Goal: Communication & Community: Connect with others

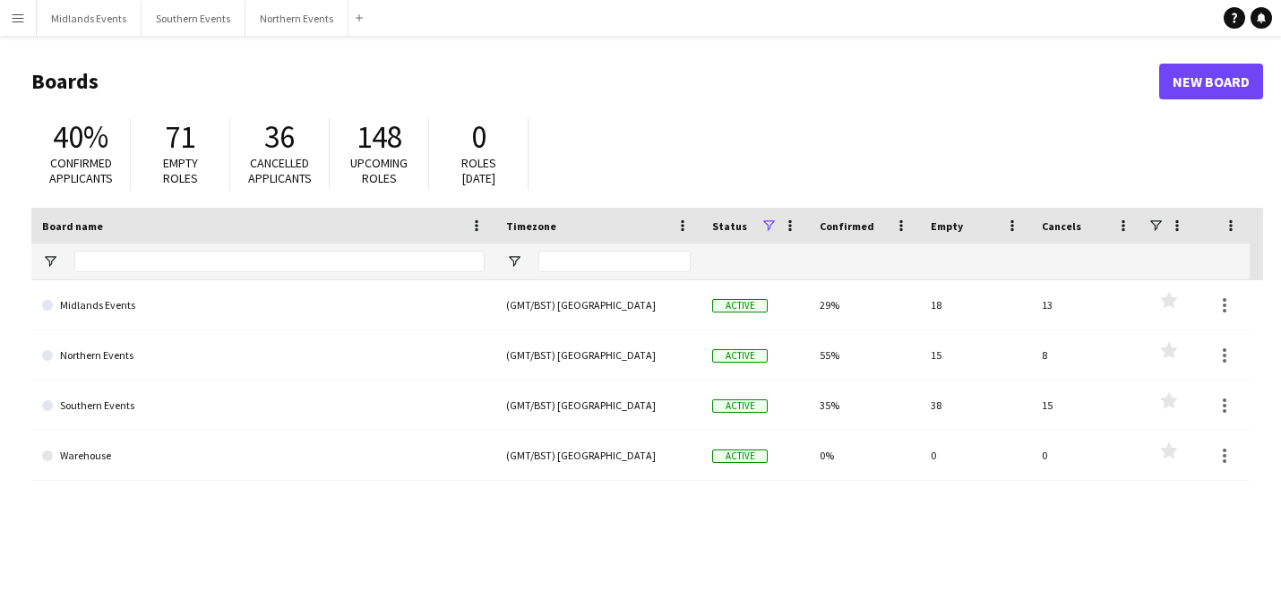
click at [4, 32] on button "Menu" at bounding box center [18, 18] width 36 height 36
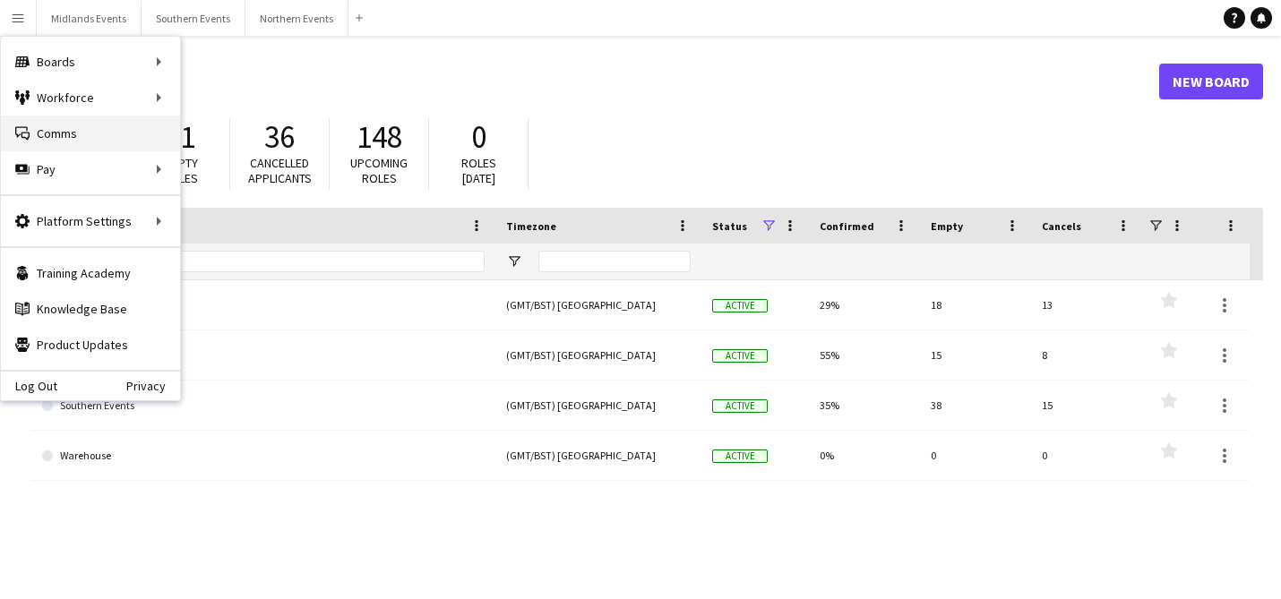
click at [36, 135] on link "Comms Comms" at bounding box center [90, 134] width 179 height 36
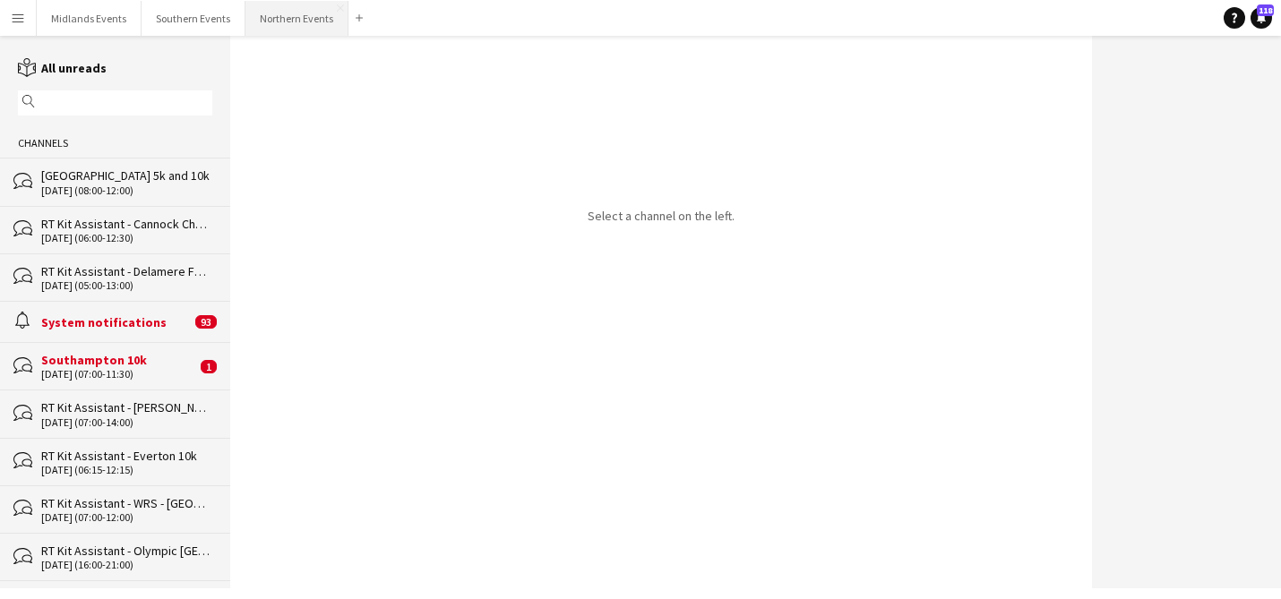
click at [283, 22] on button "Northern Events Close" at bounding box center [297, 18] width 103 height 35
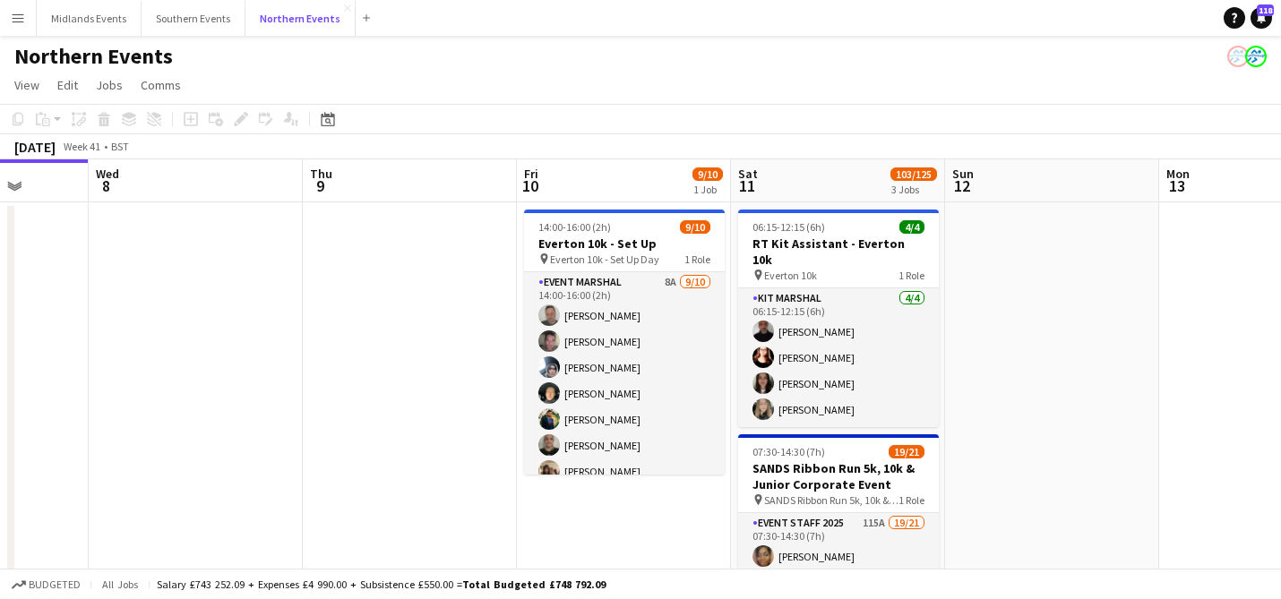
scroll to position [0, 556]
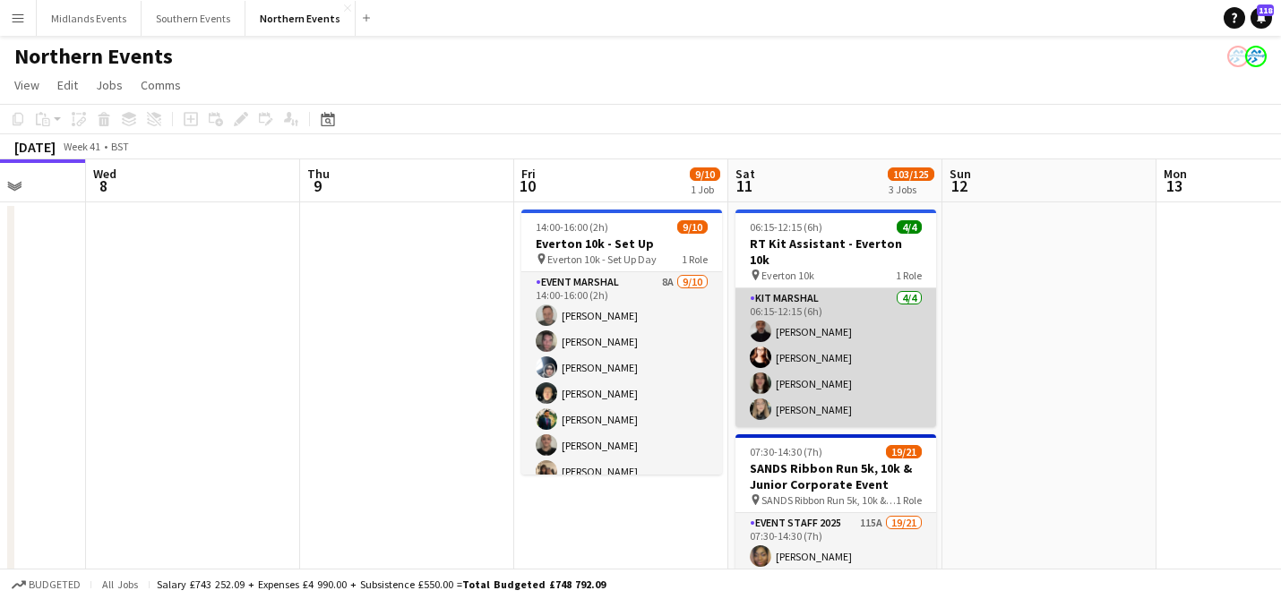
click at [832, 364] on app-card-role "Kit Marshal [DATE] 06:15-12:15 (6h) [PERSON_NAME] [PERSON_NAME] [PERSON_NAME] […" at bounding box center [836, 358] width 201 height 139
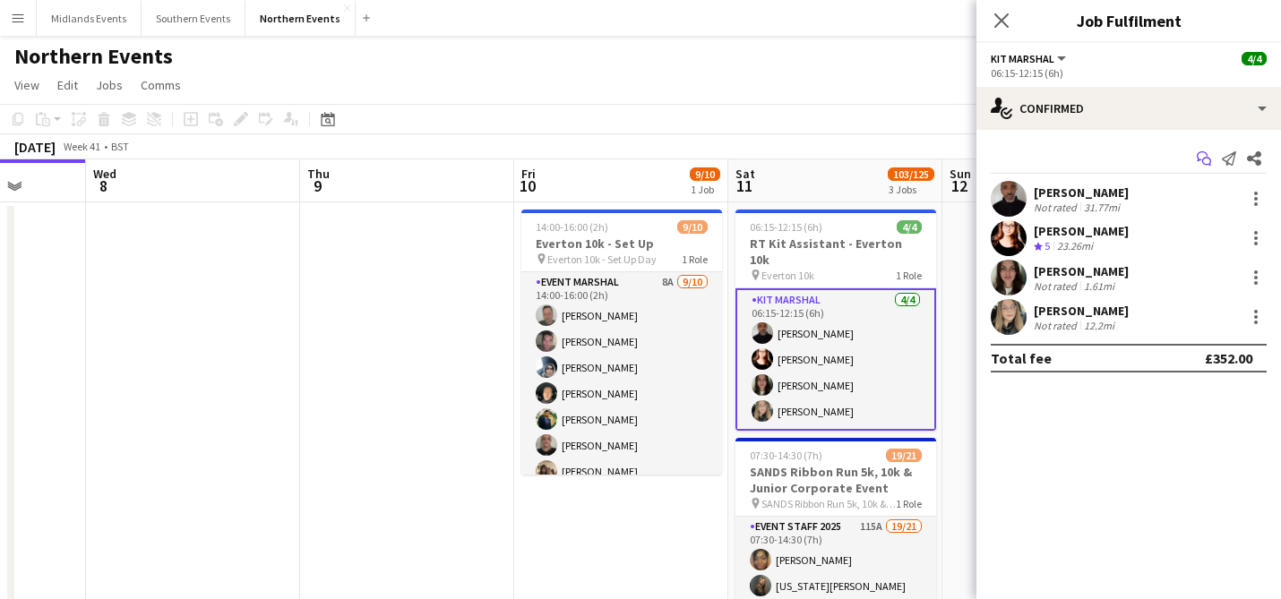
click at [1204, 155] on icon "Start chat" at bounding box center [1204, 158] width 14 height 14
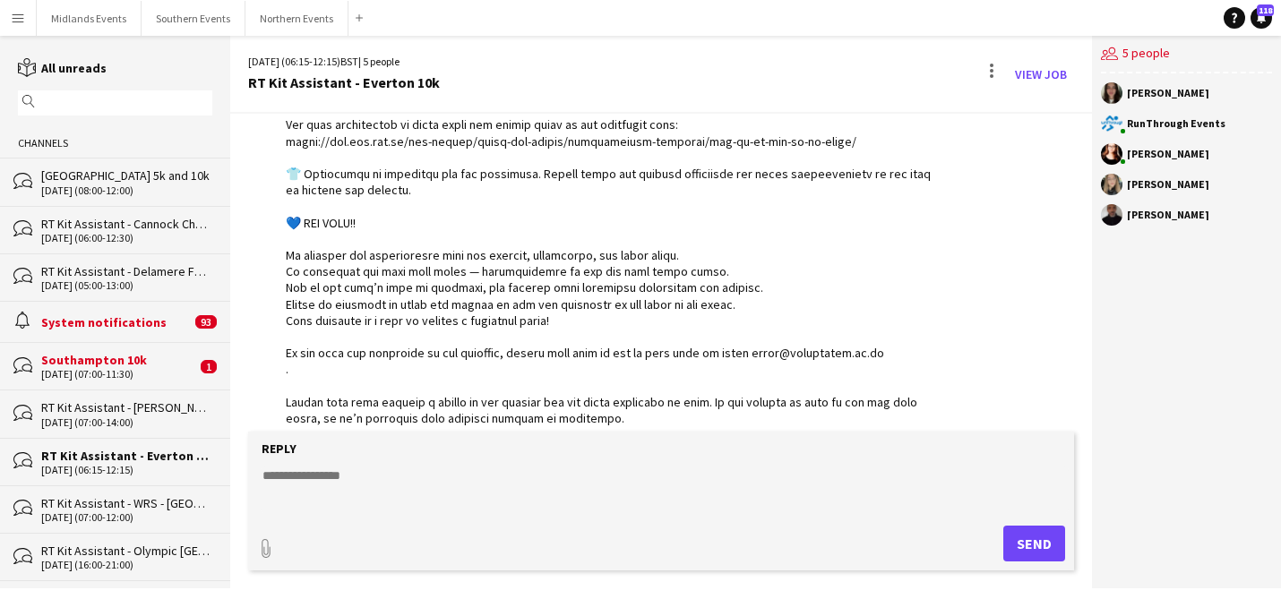
scroll to position [2487, 0]
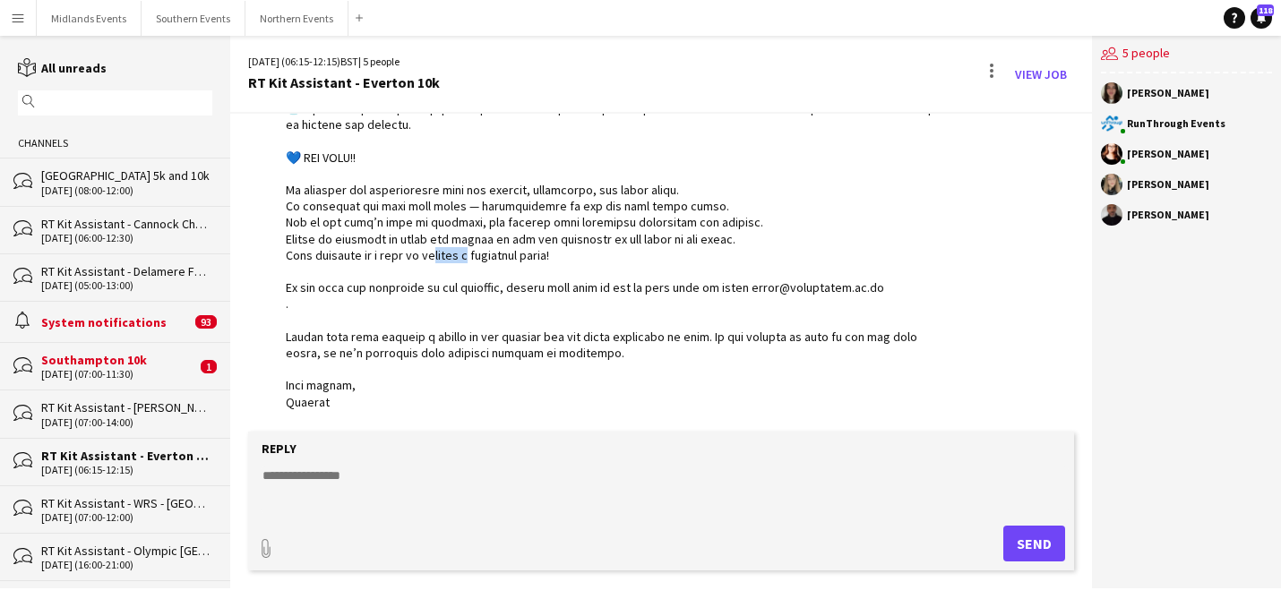
drag, startPoint x: 468, startPoint y: 250, endPoint x: 405, endPoint y: 251, distance: 62.7
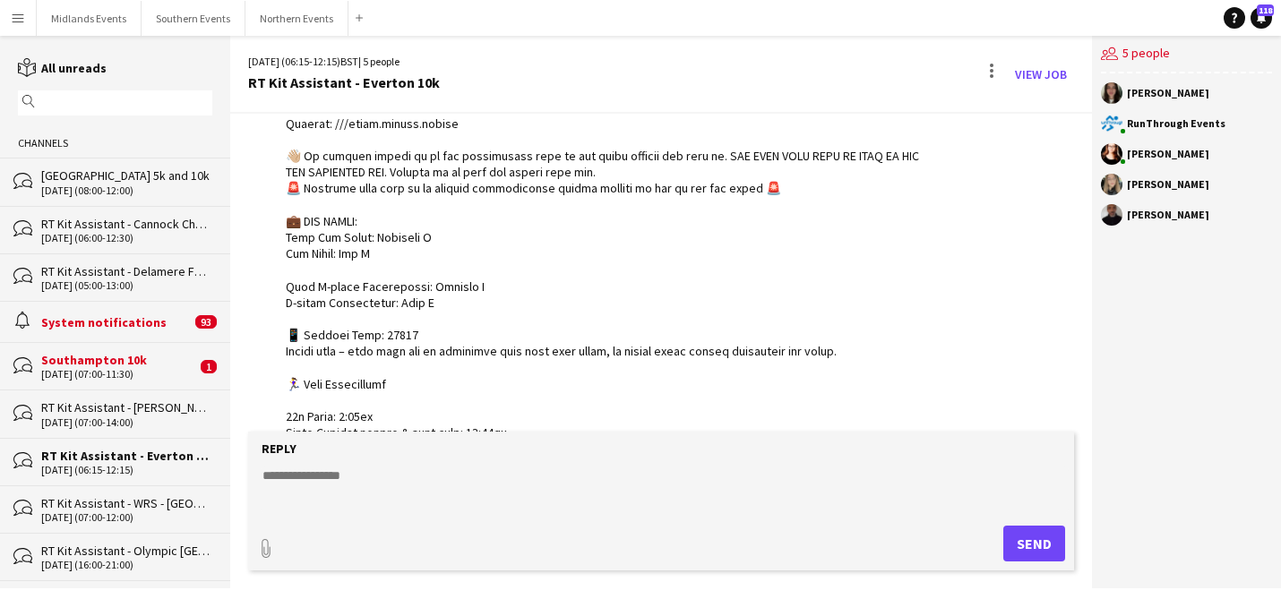
scroll to position [2021, 0]
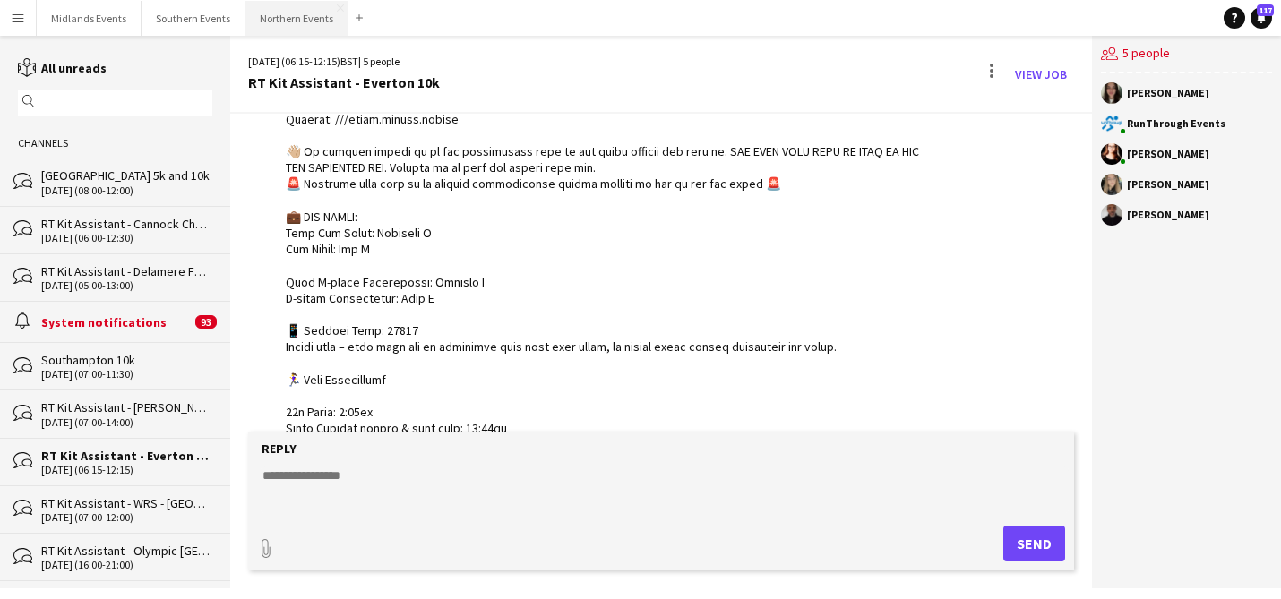
click at [287, 30] on button "Northern Events Close" at bounding box center [297, 18] width 103 height 35
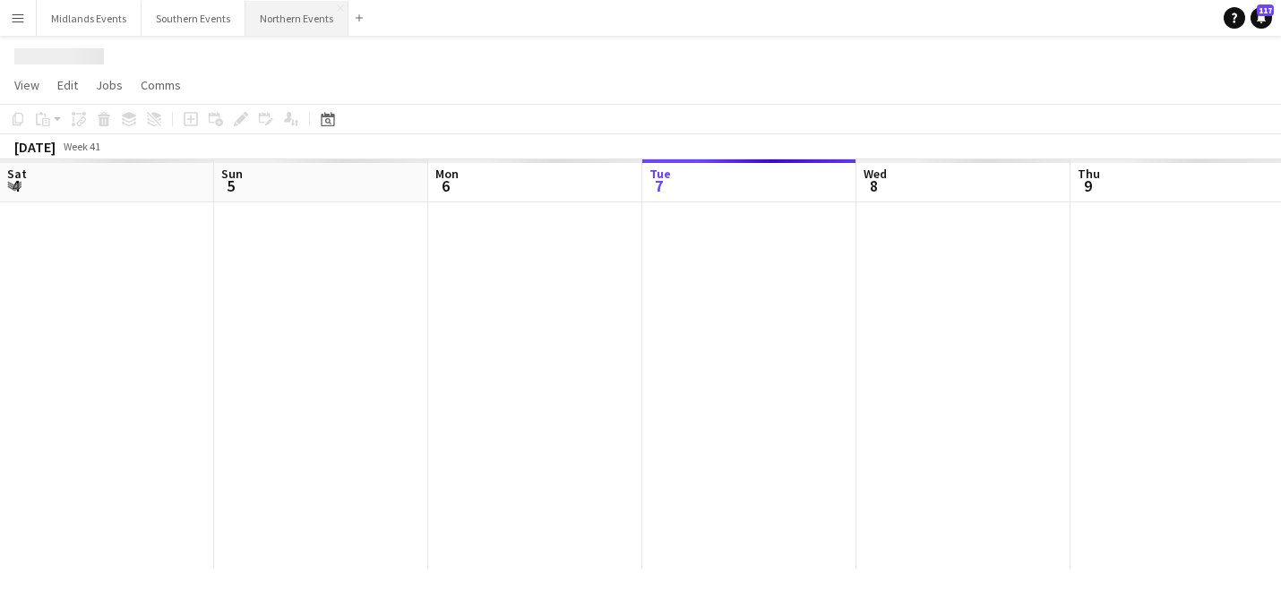
scroll to position [0, 428]
